Goal: Task Accomplishment & Management: Manage account settings

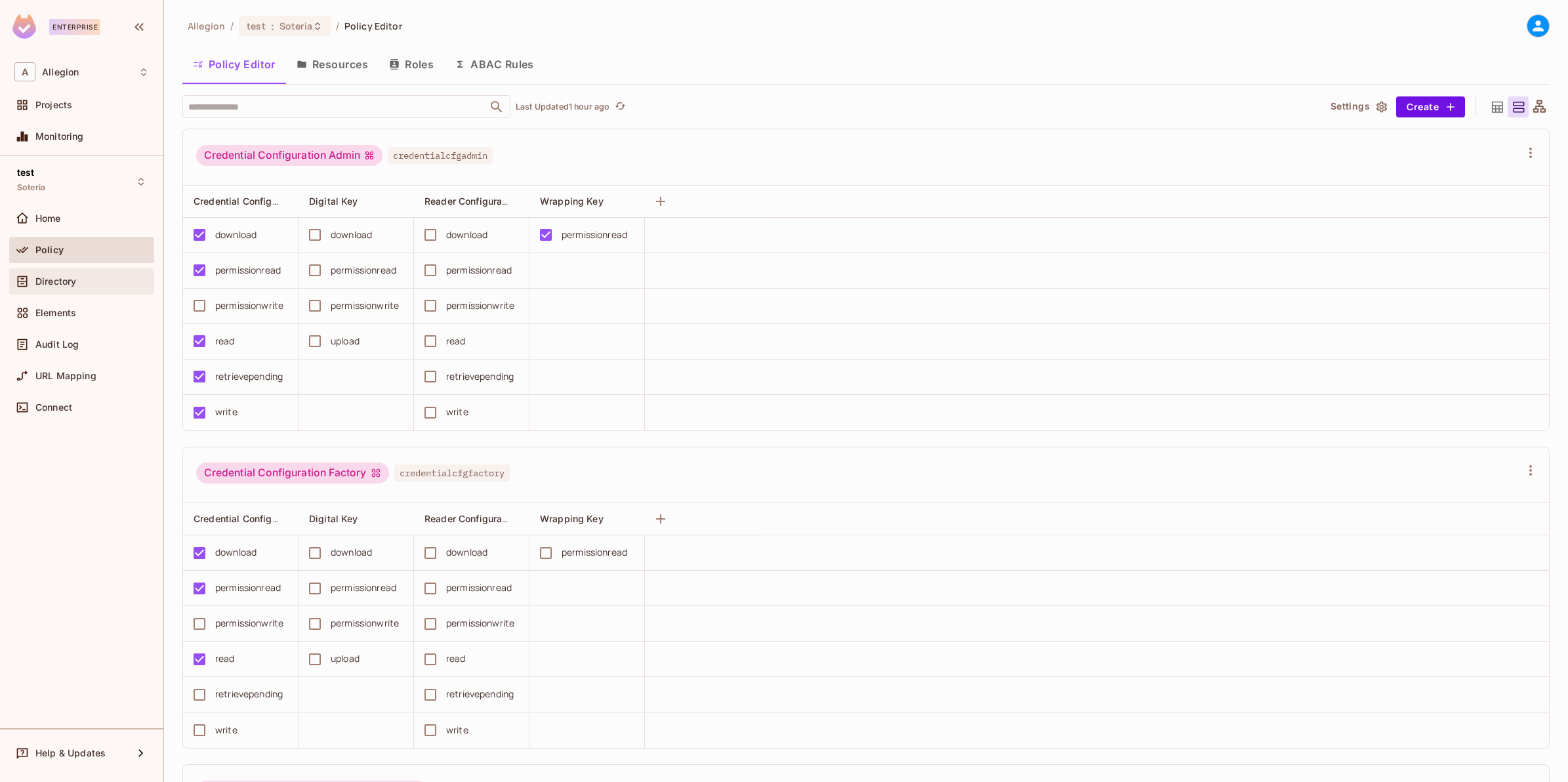
click at [51, 289] on div "Directory" at bounding box center [82, 282] width 145 height 26
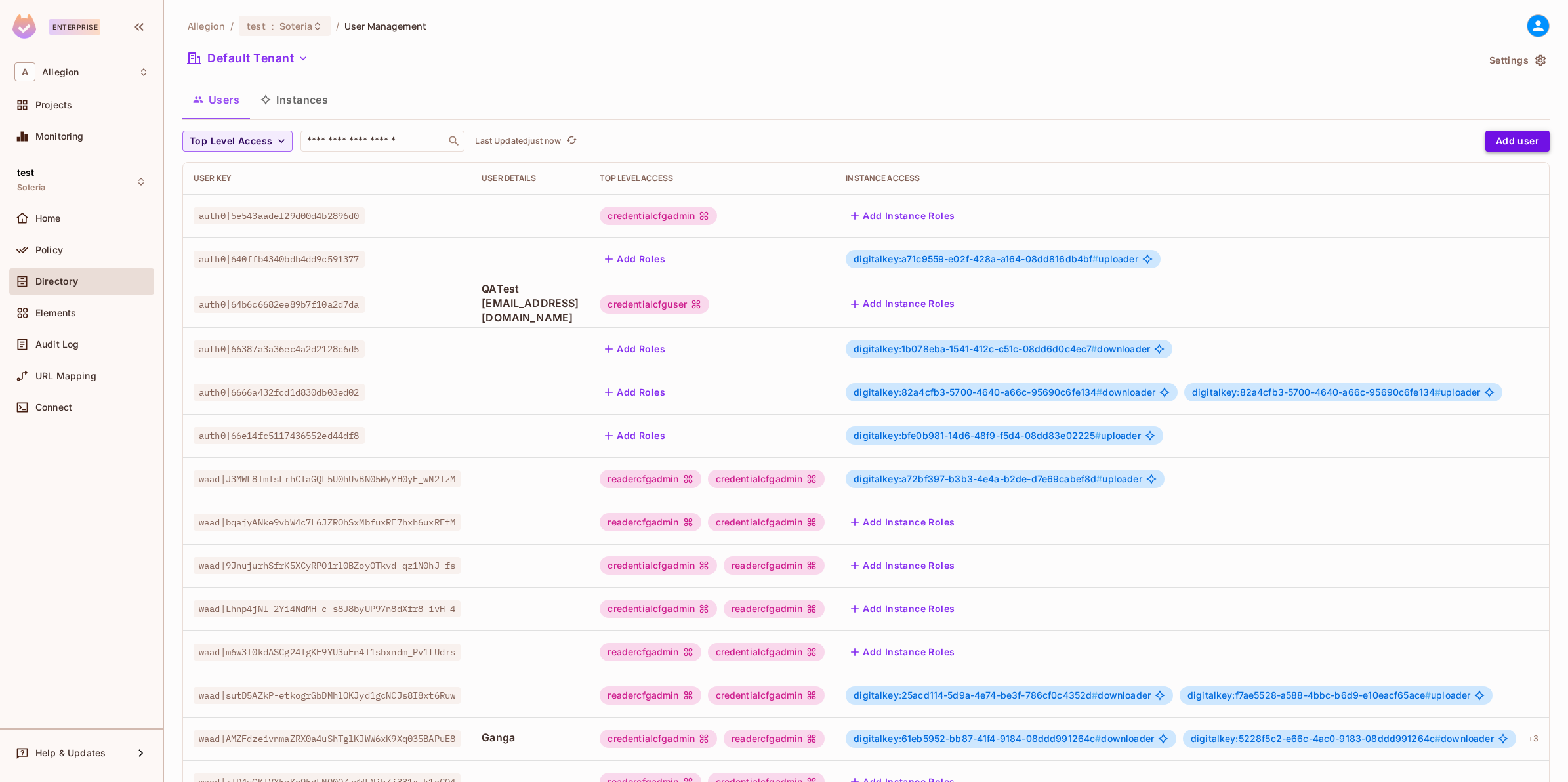
click at [1514, 143] on button "Add user" at bounding box center [1517, 141] width 64 height 21
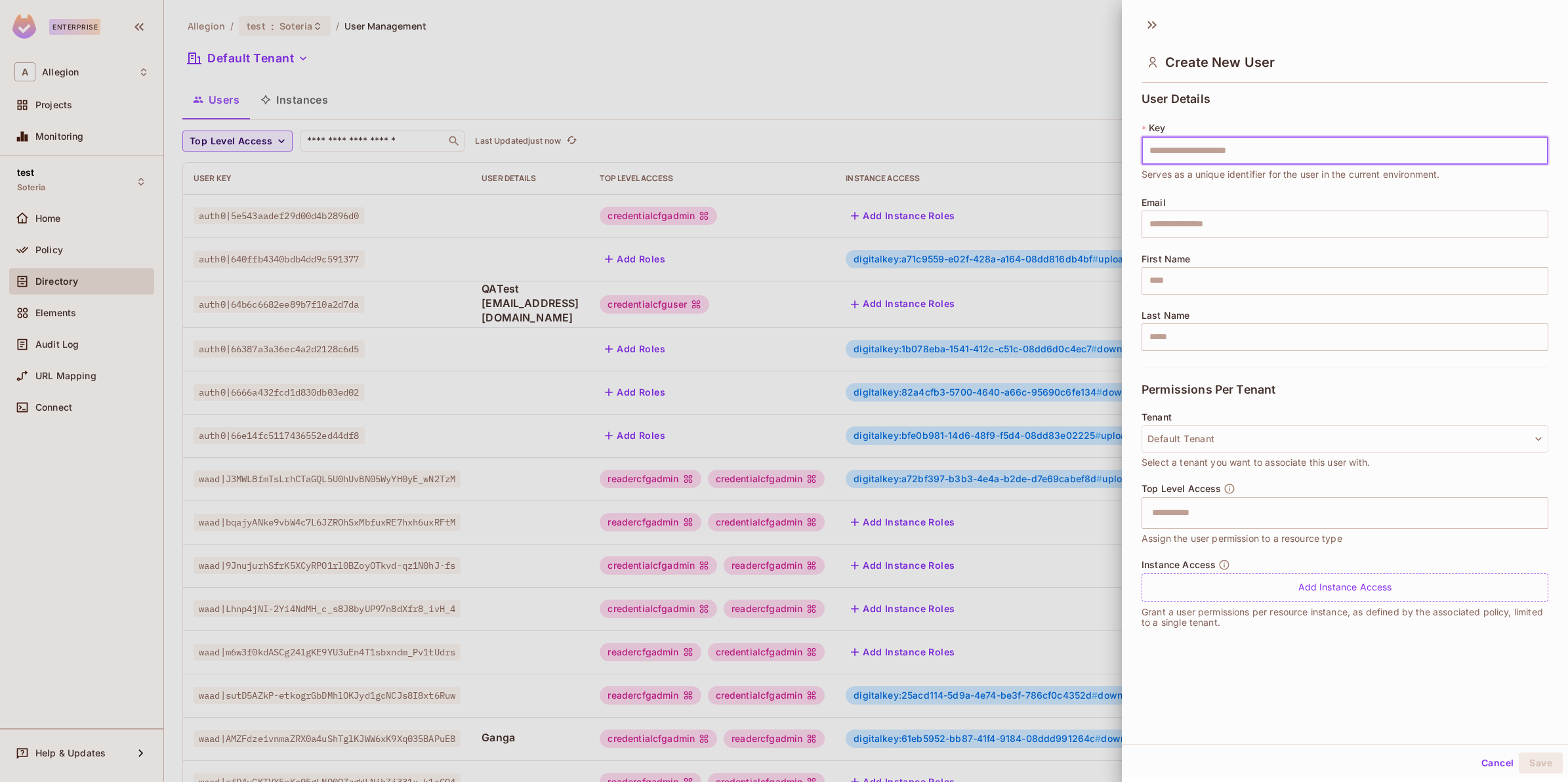
click at [1263, 150] on input "text" at bounding box center [1345, 151] width 407 height 28
type input "**********"
click at [1210, 512] on input "text" at bounding box center [1333, 513] width 379 height 26
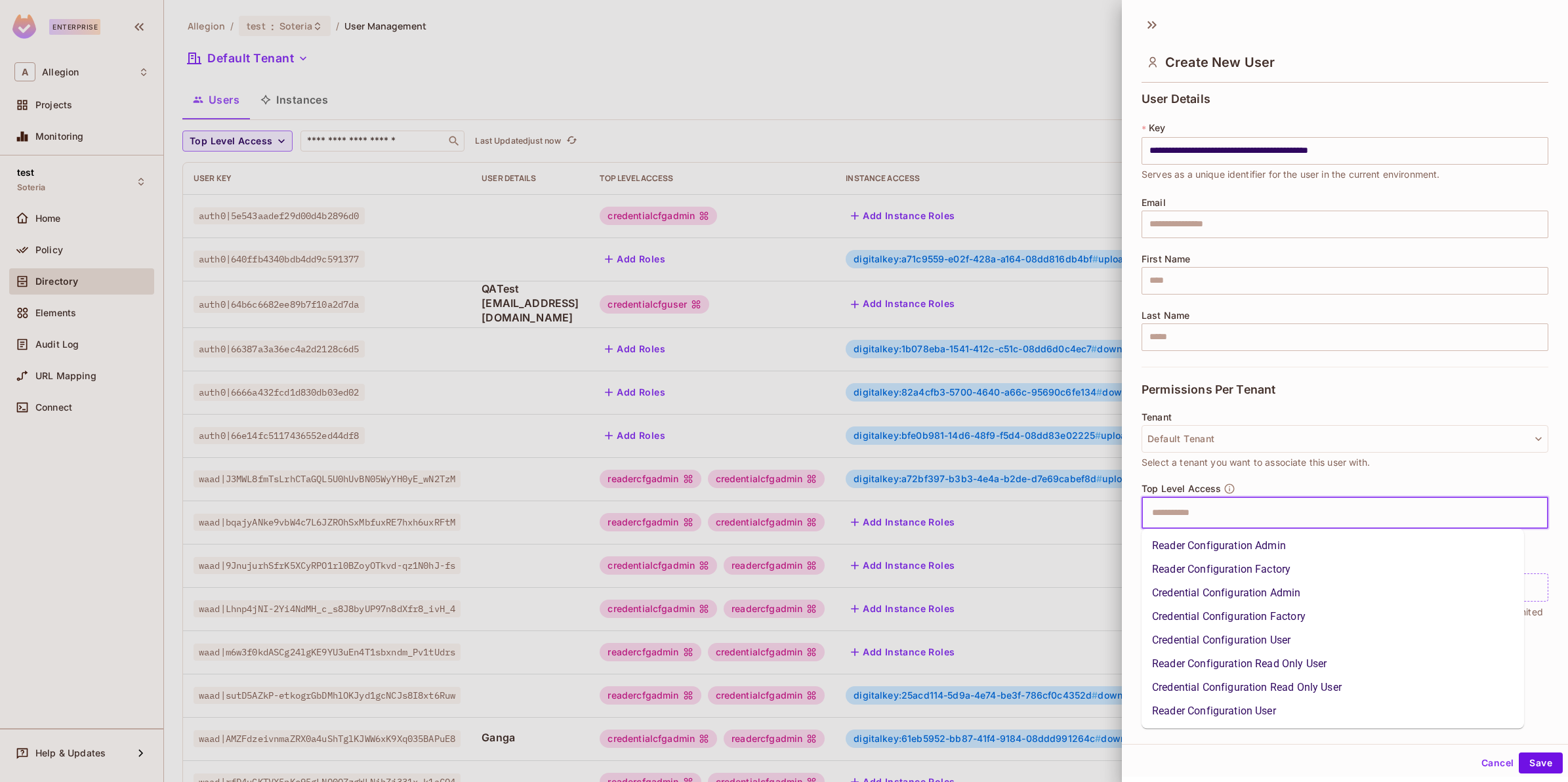
click at [1219, 549] on li "Reader Configuration Admin" at bounding box center [1333, 547] width 383 height 24
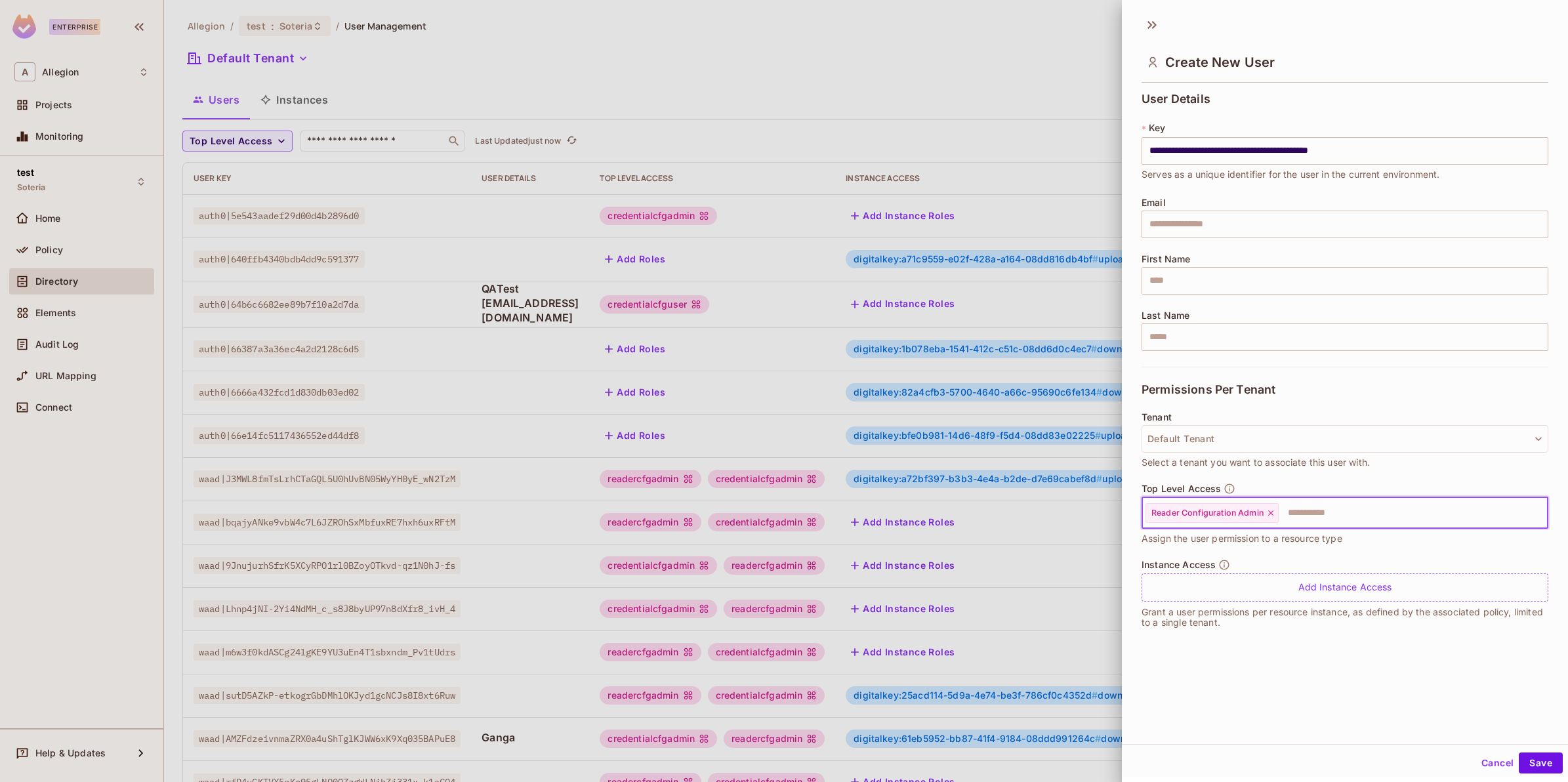
click at [1337, 512] on input "text" at bounding box center [1401, 513] width 243 height 26
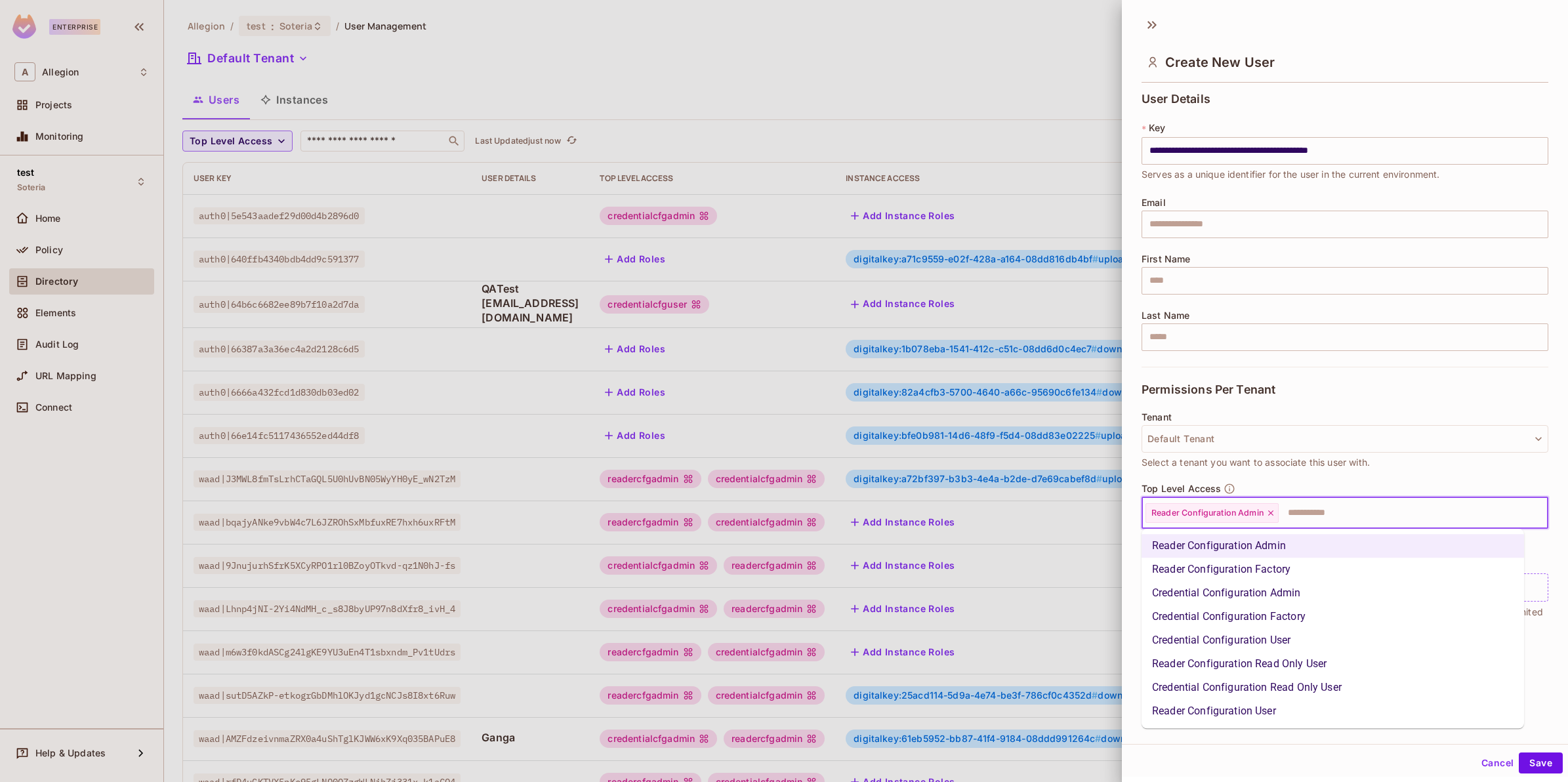
click at [1306, 596] on li "Credential Configuration Admin" at bounding box center [1333, 594] width 383 height 24
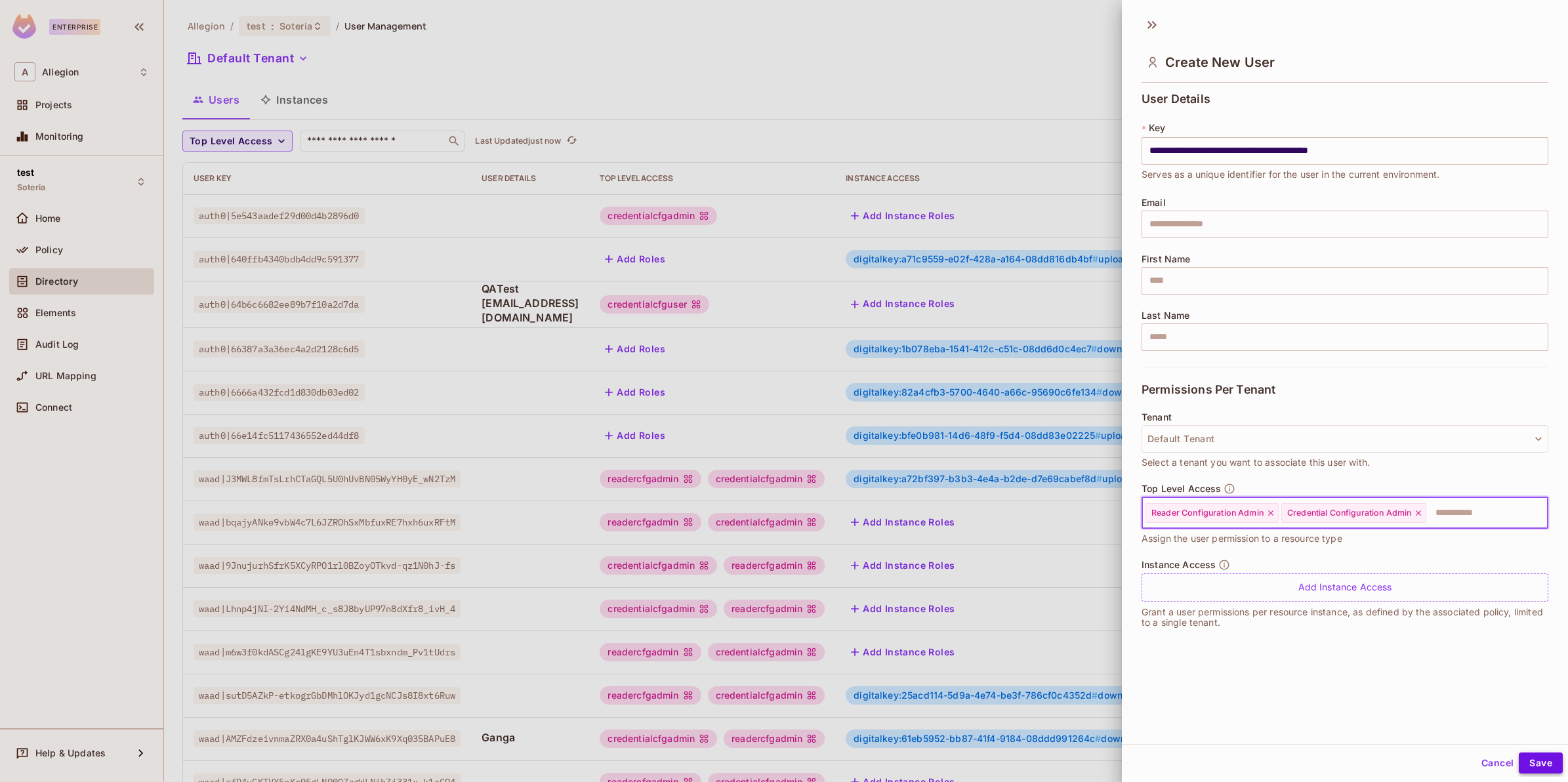
click at [1522, 763] on button "Save" at bounding box center [1540, 763] width 44 height 21
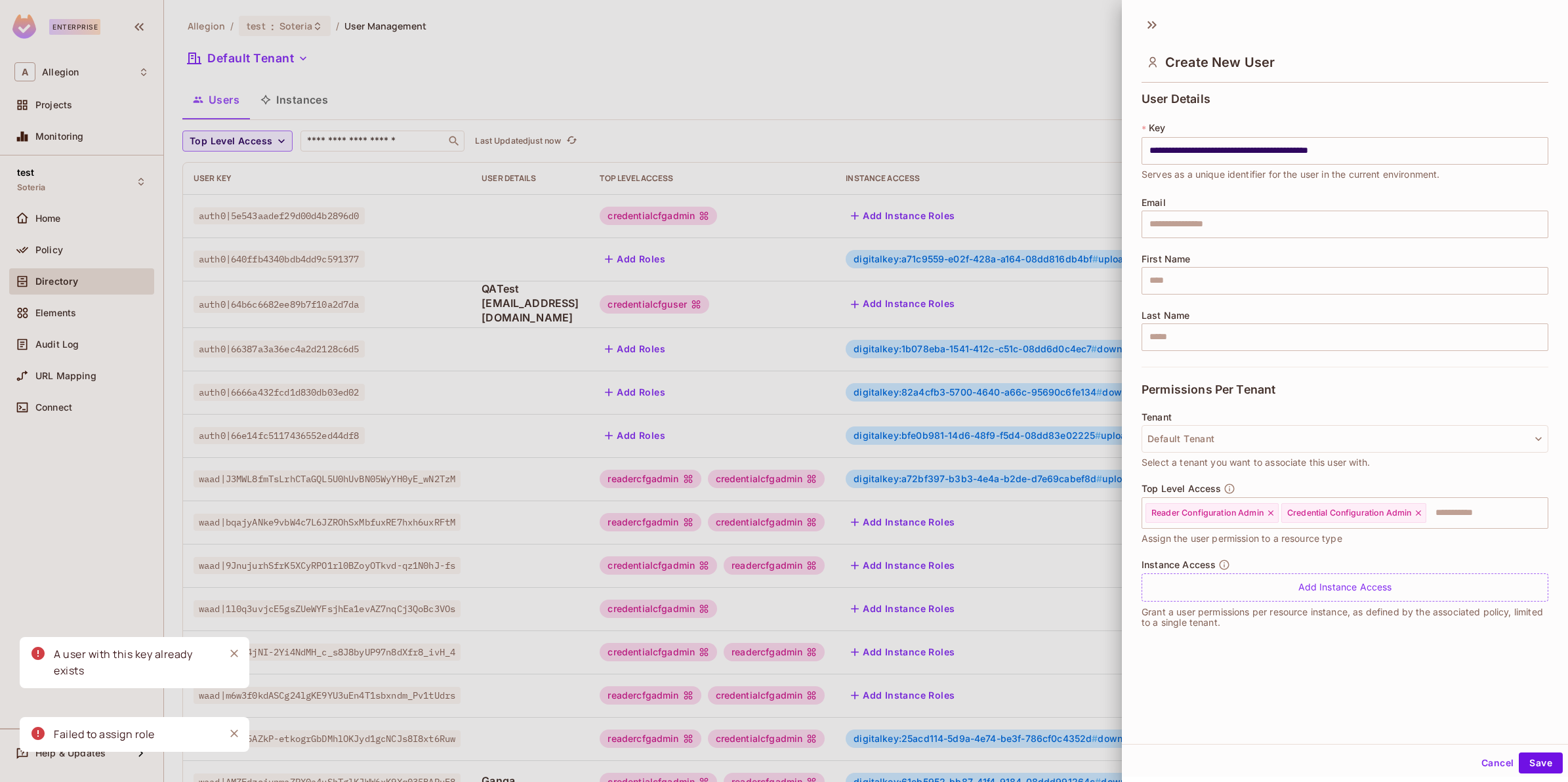
click at [386, 140] on div at bounding box center [784, 391] width 1568 height 782
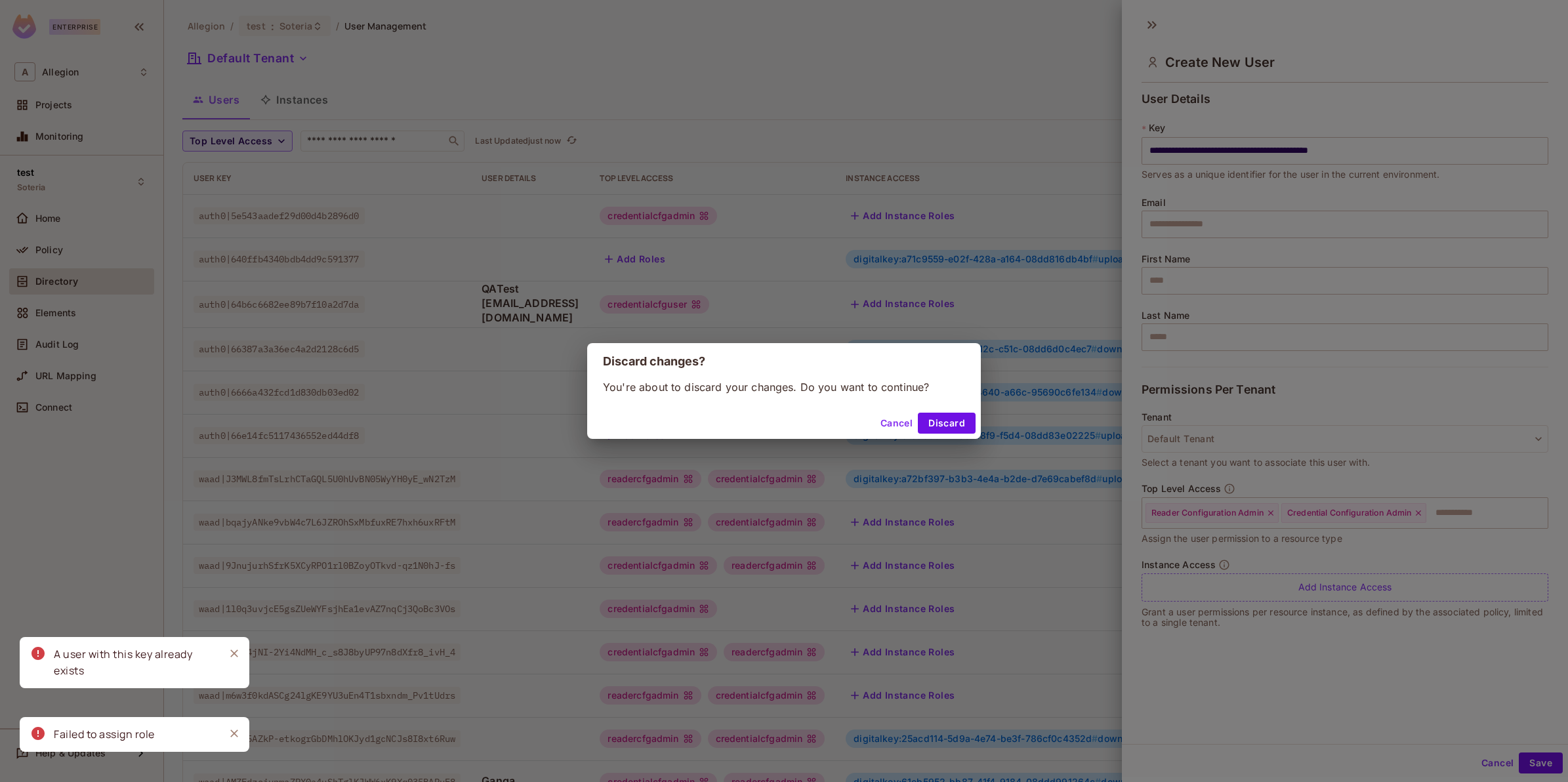
click at [890, 424] on button "Cancel" at bounding box center [897, 423] width 43 height 21
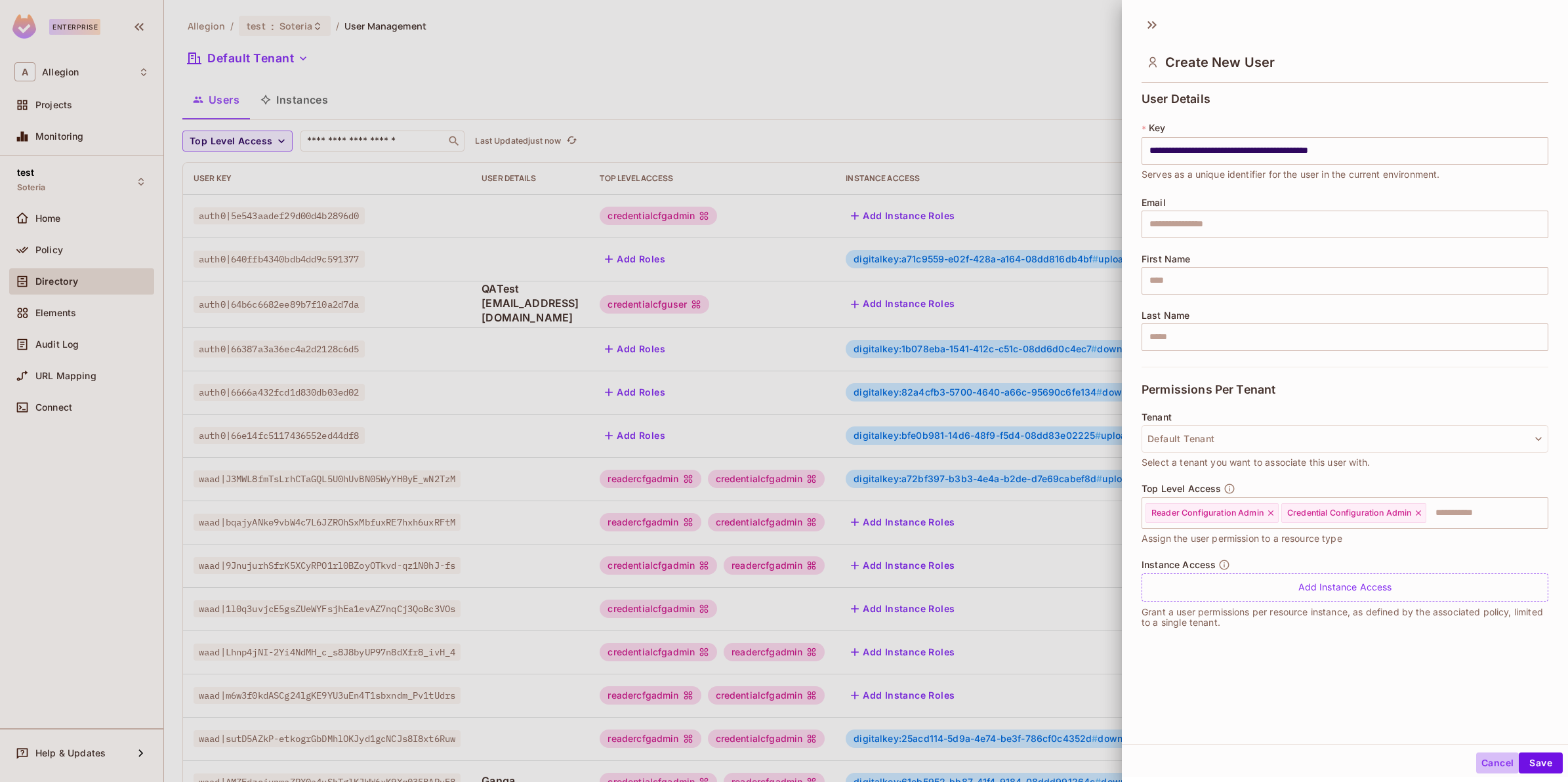
click at [1494, 764] on button "Cancel" at bounding box center [1498, 763] width 43 height 21
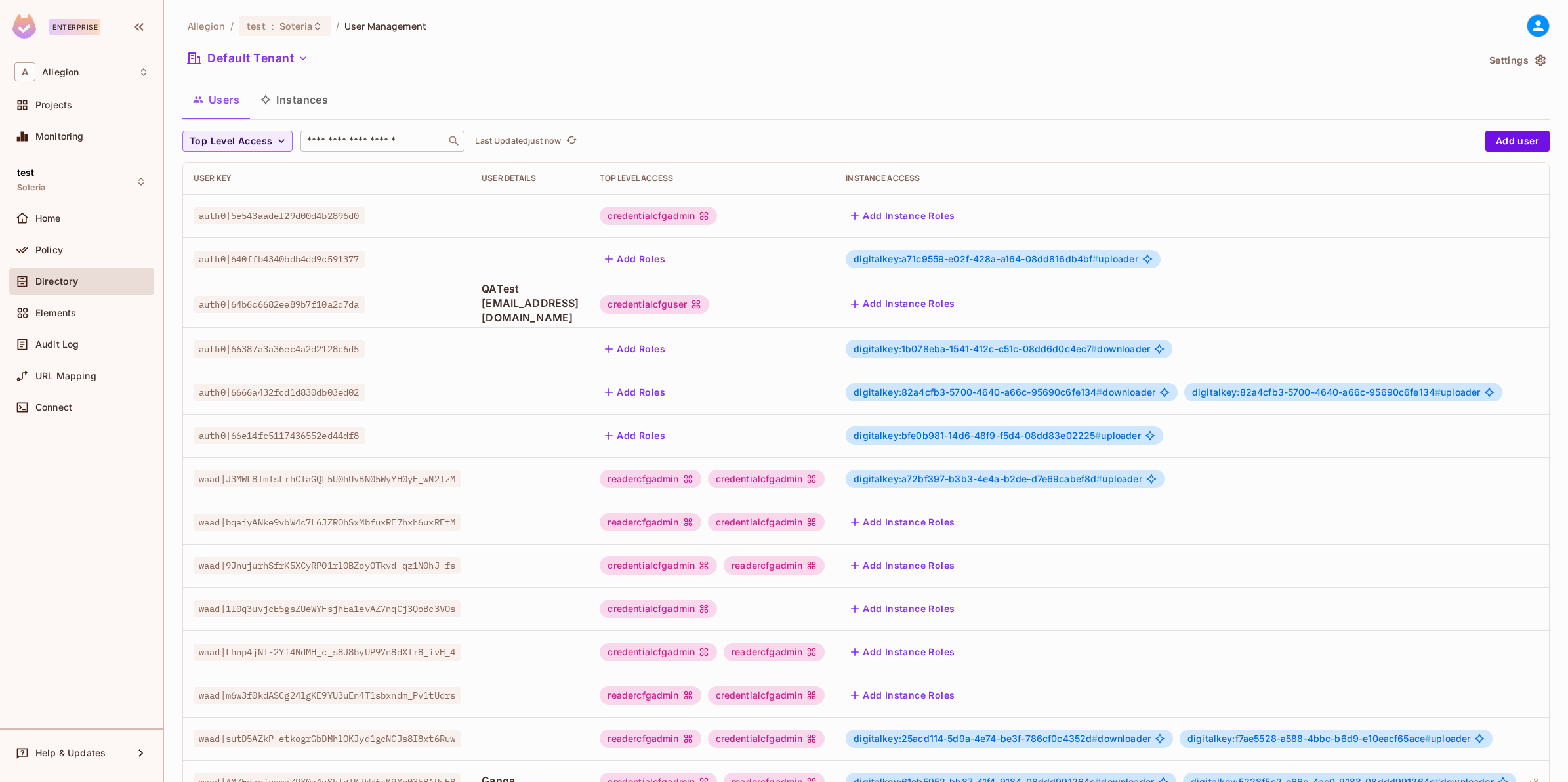
click at [364, 136] on input "text" at bounding box center [373, 141] width 138 height 13
paste input "**********"
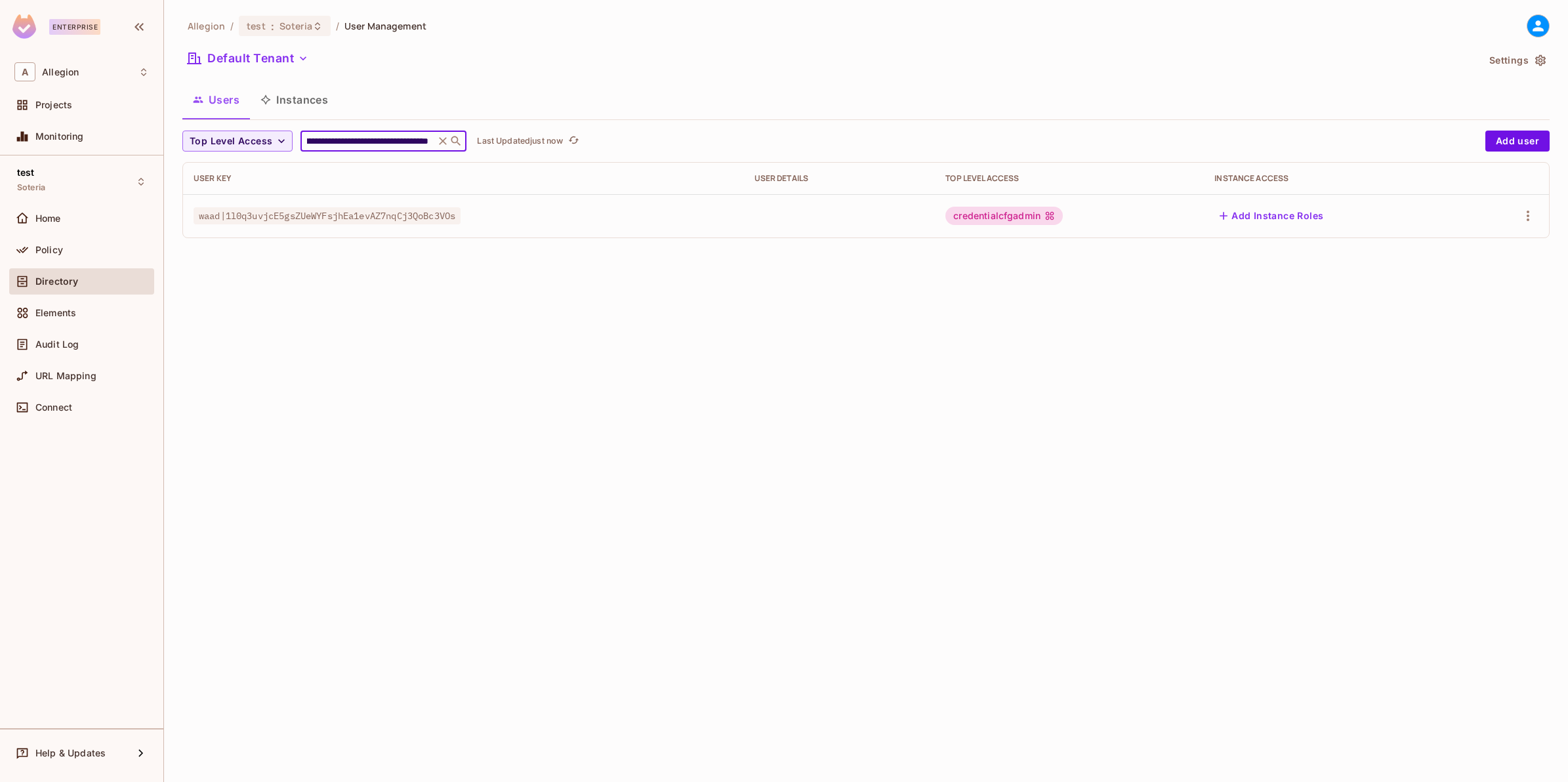
type input "**********"
click at [1005, 217] on div "credentialcfgadmin" at bounding box center [1004, 216] width 118 height 19
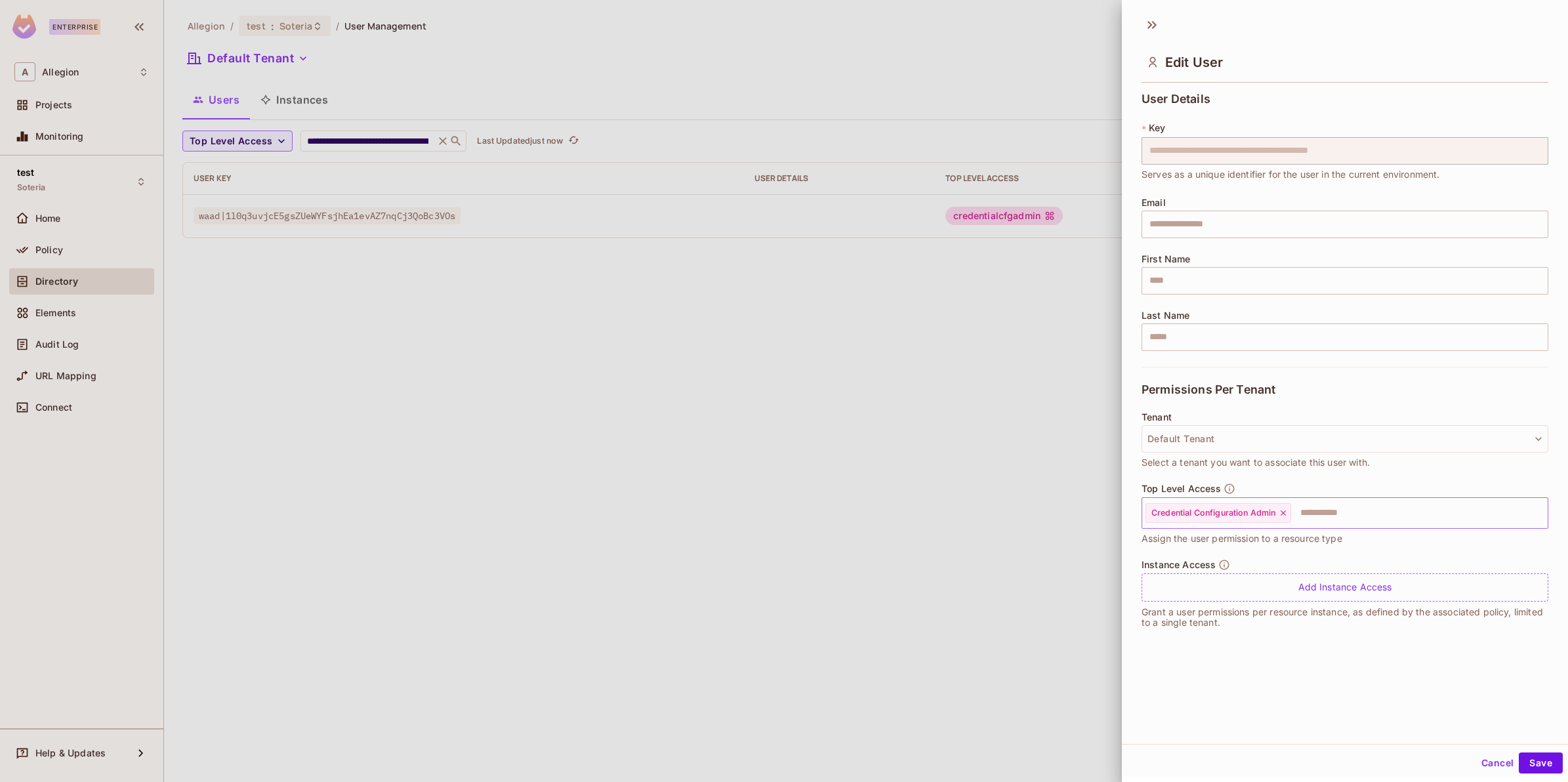
click at [1301, 504] on input "text" at bounding box center [1408, 513] width 231 height 26
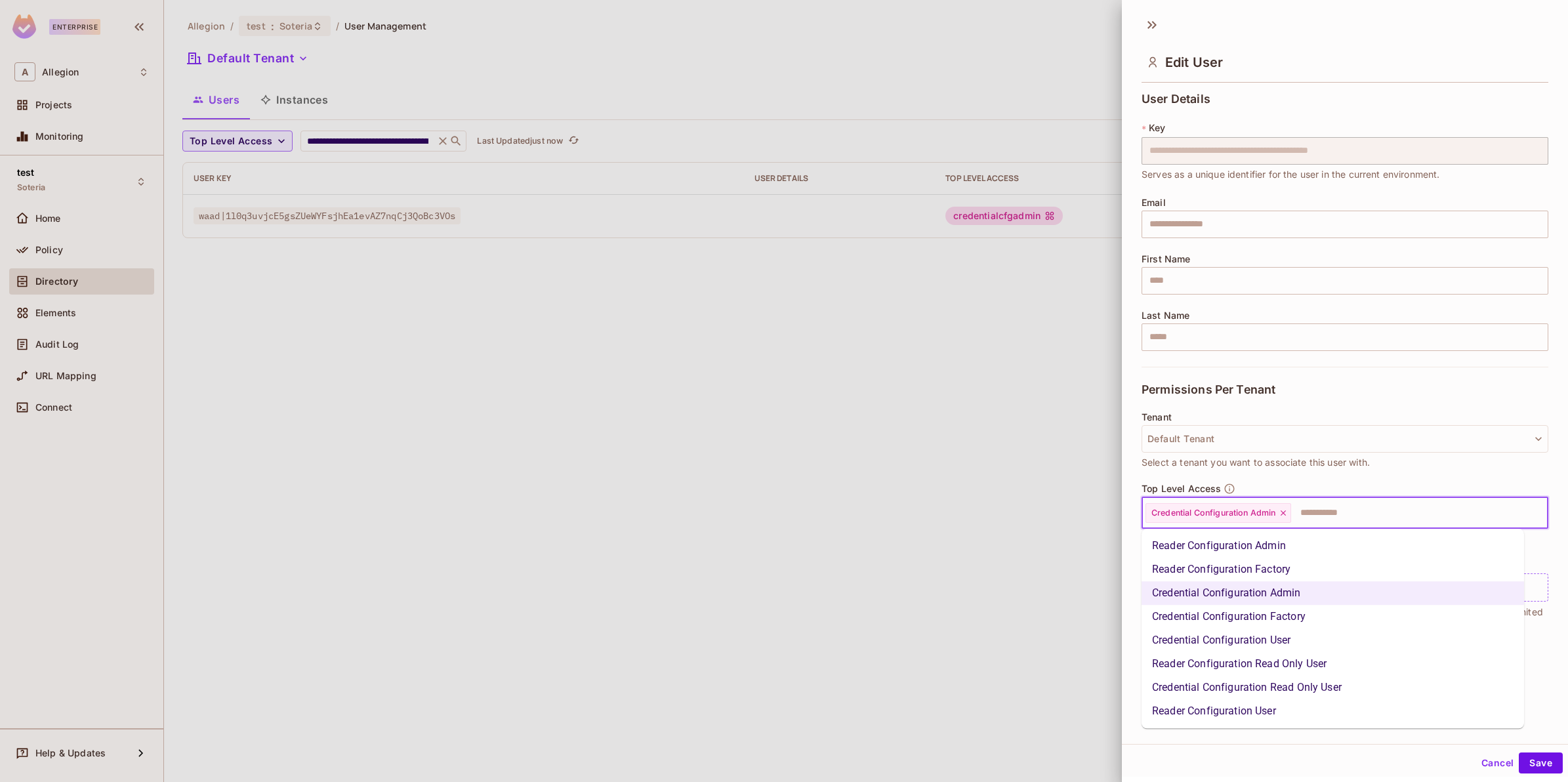
click at [1286, 538] on li "Reader Configuration Admin" at bounding box center [1333, 547] width 383 height 24
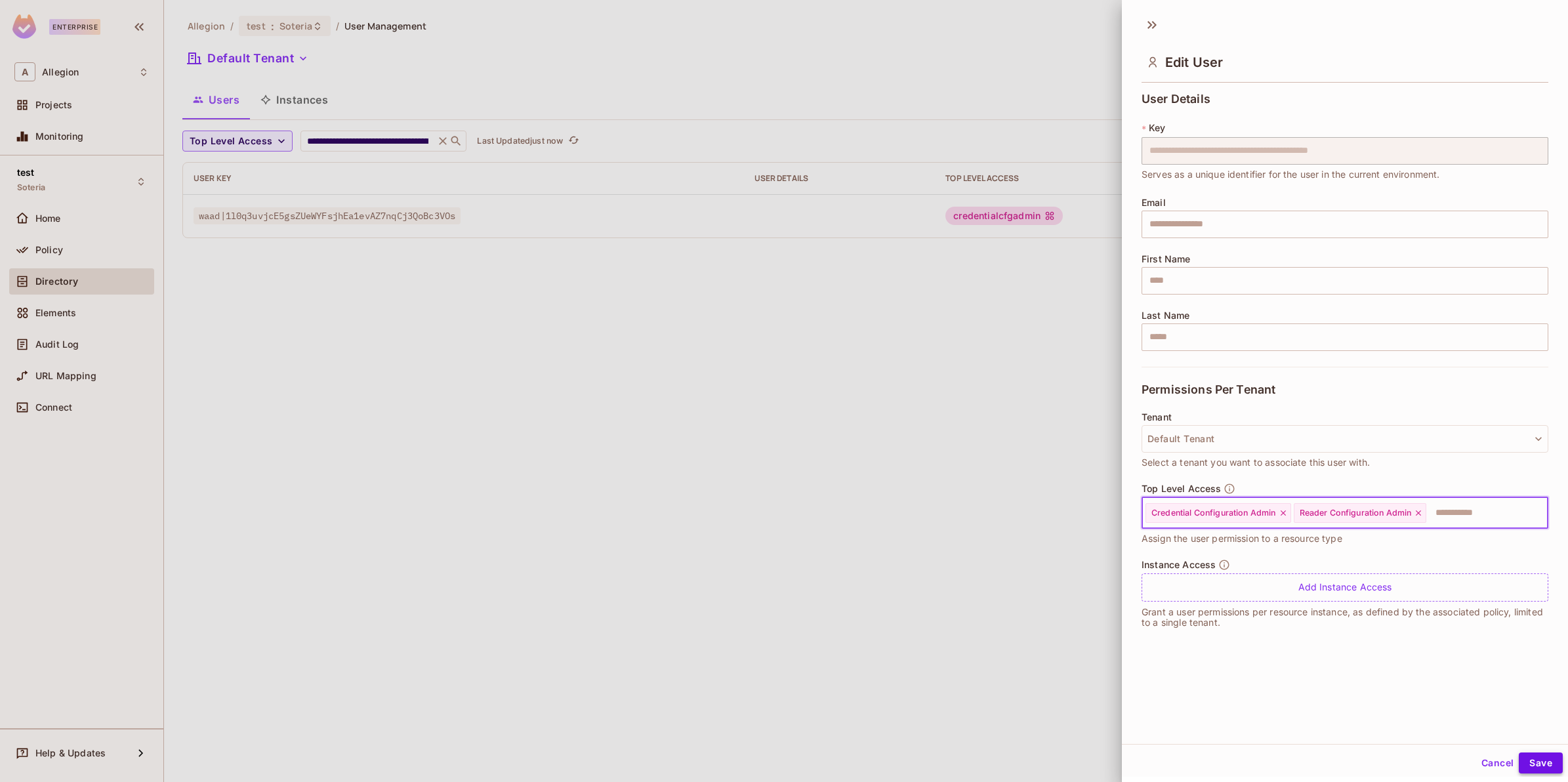
click at [1519, 756] on button "Save" at bounding box center [1540, 763] width 44 height 21
